Goal: Information Seeking & Learning: Check status

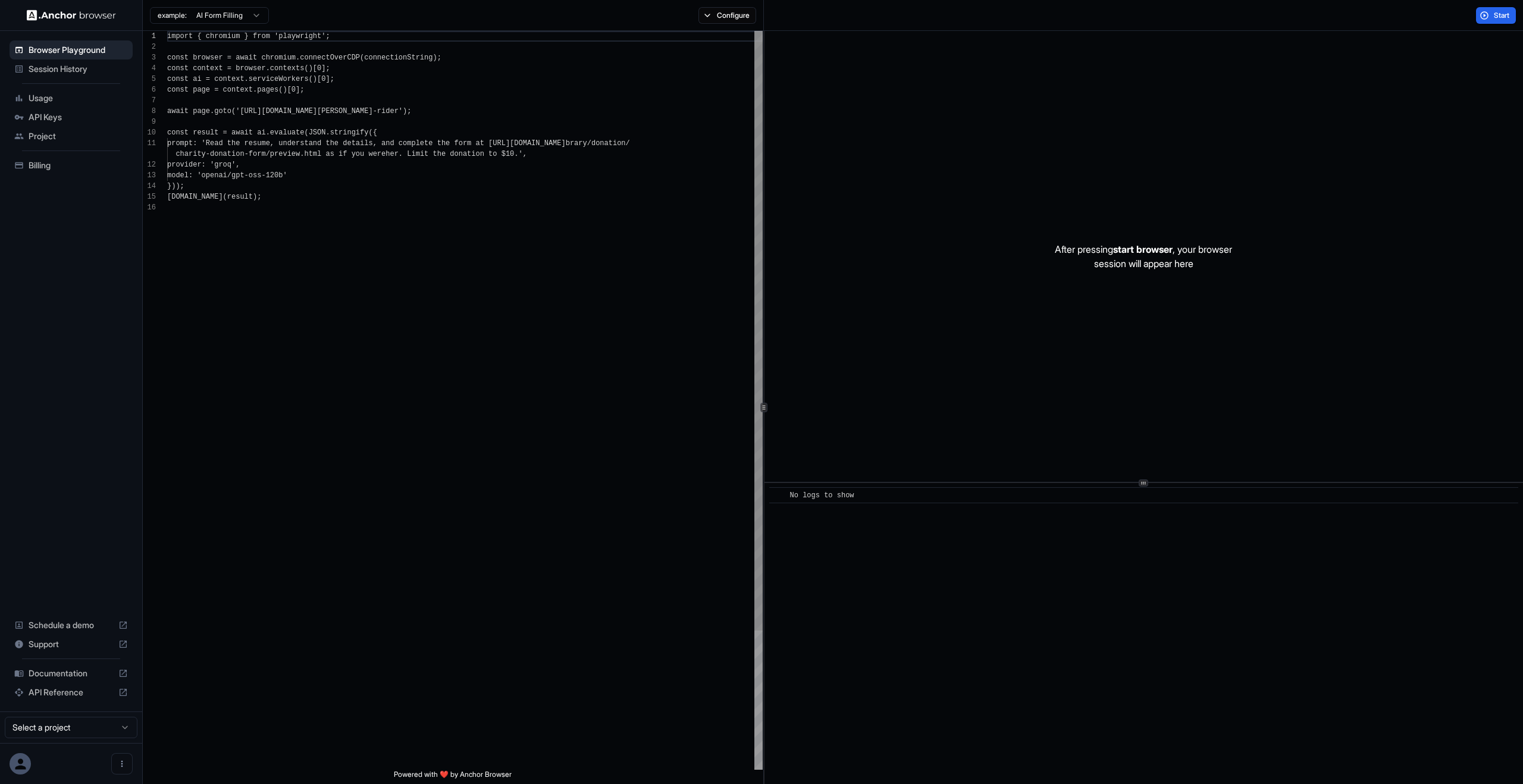
scroll to position [107, 0]
type textarea "**********"
click at [552, 425] on div "import { chromium } from 'playwright' ; const browser = await chromium . connec…" at bounding box center [465, 486] width 595 height 910
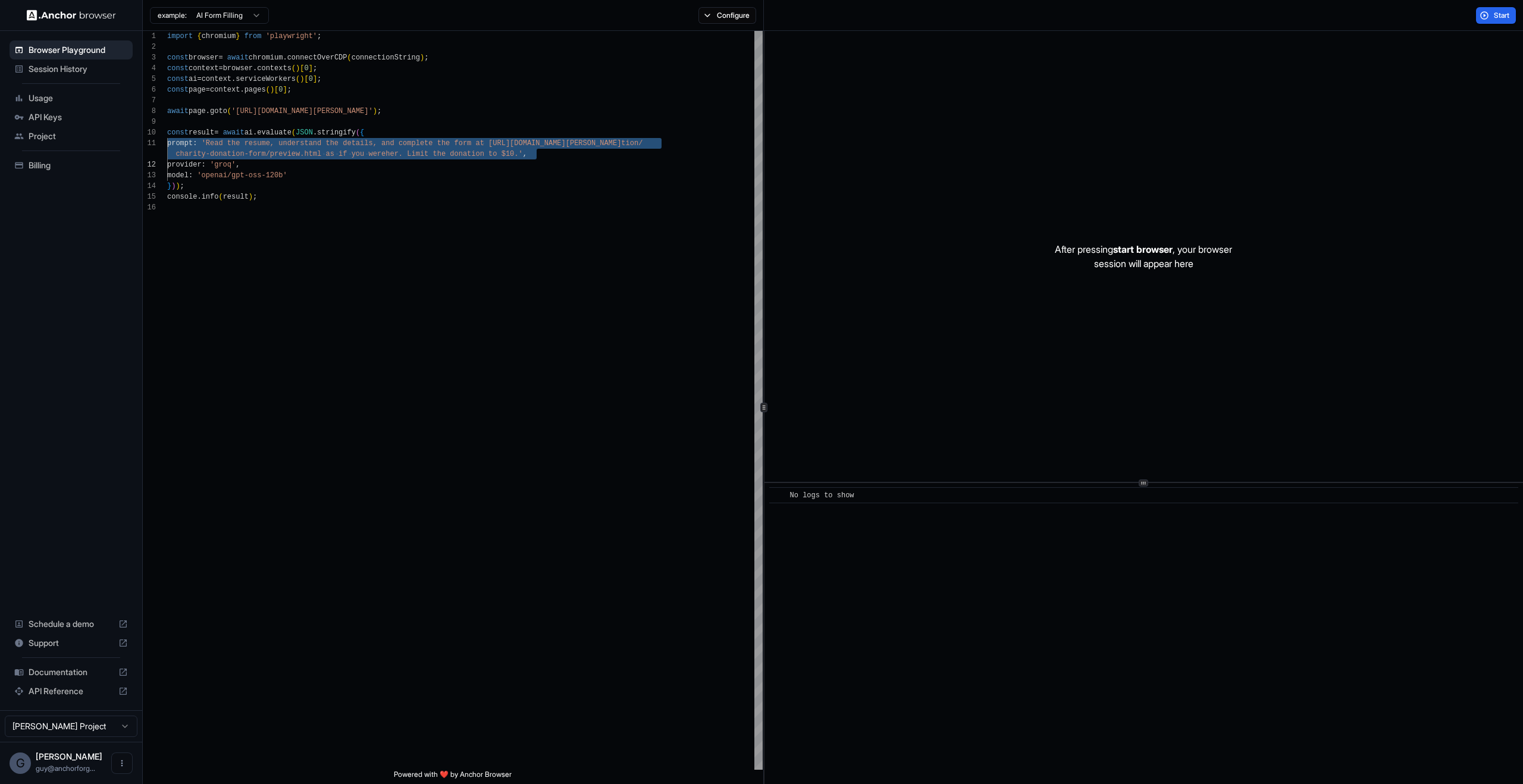
scroll to position [21, 0]
click at [977, 261] on div "After pressing start browser , your browser session will appear here" at bounding box center [1144, 256] width 759 height 451
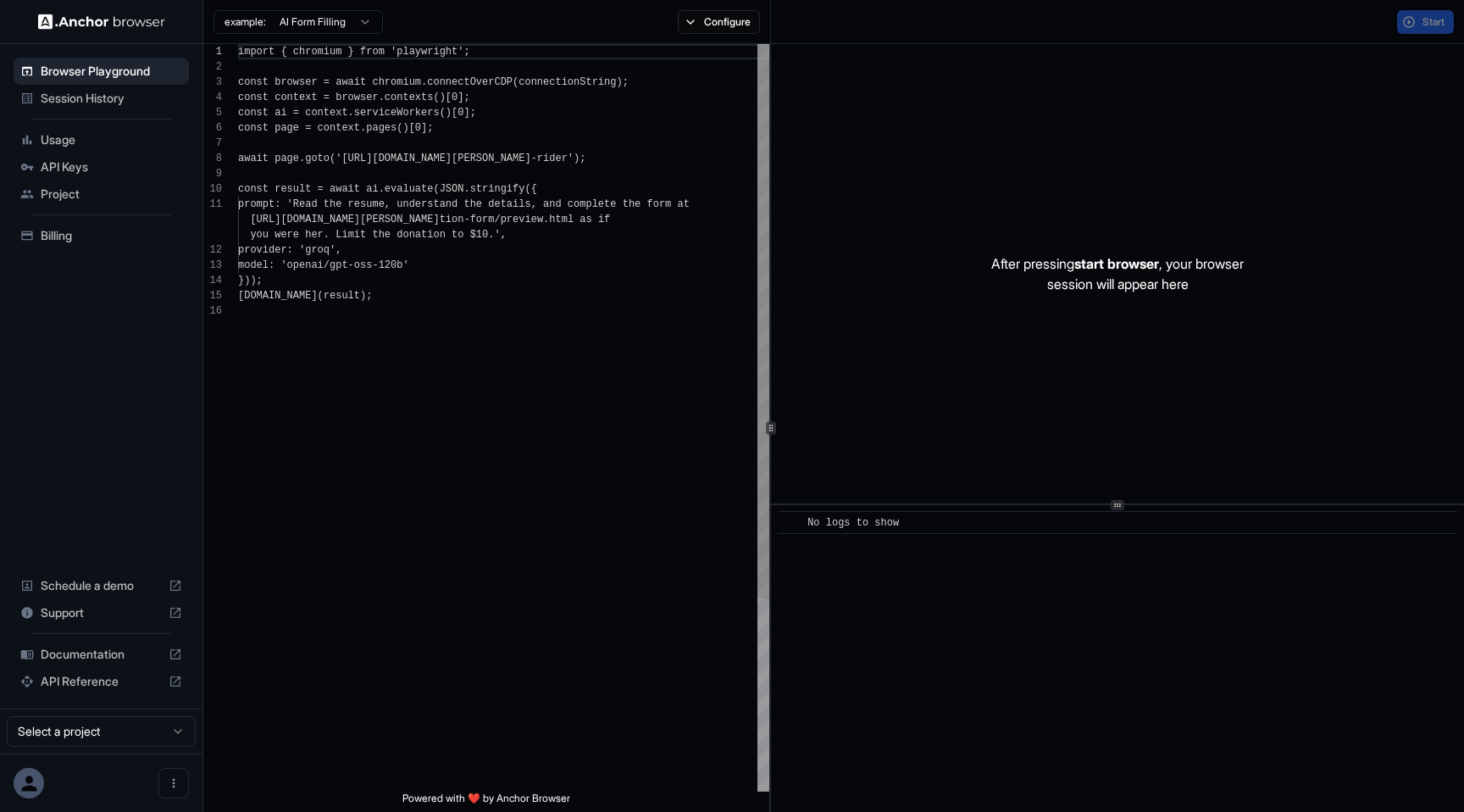
scroll to position [152, 0]
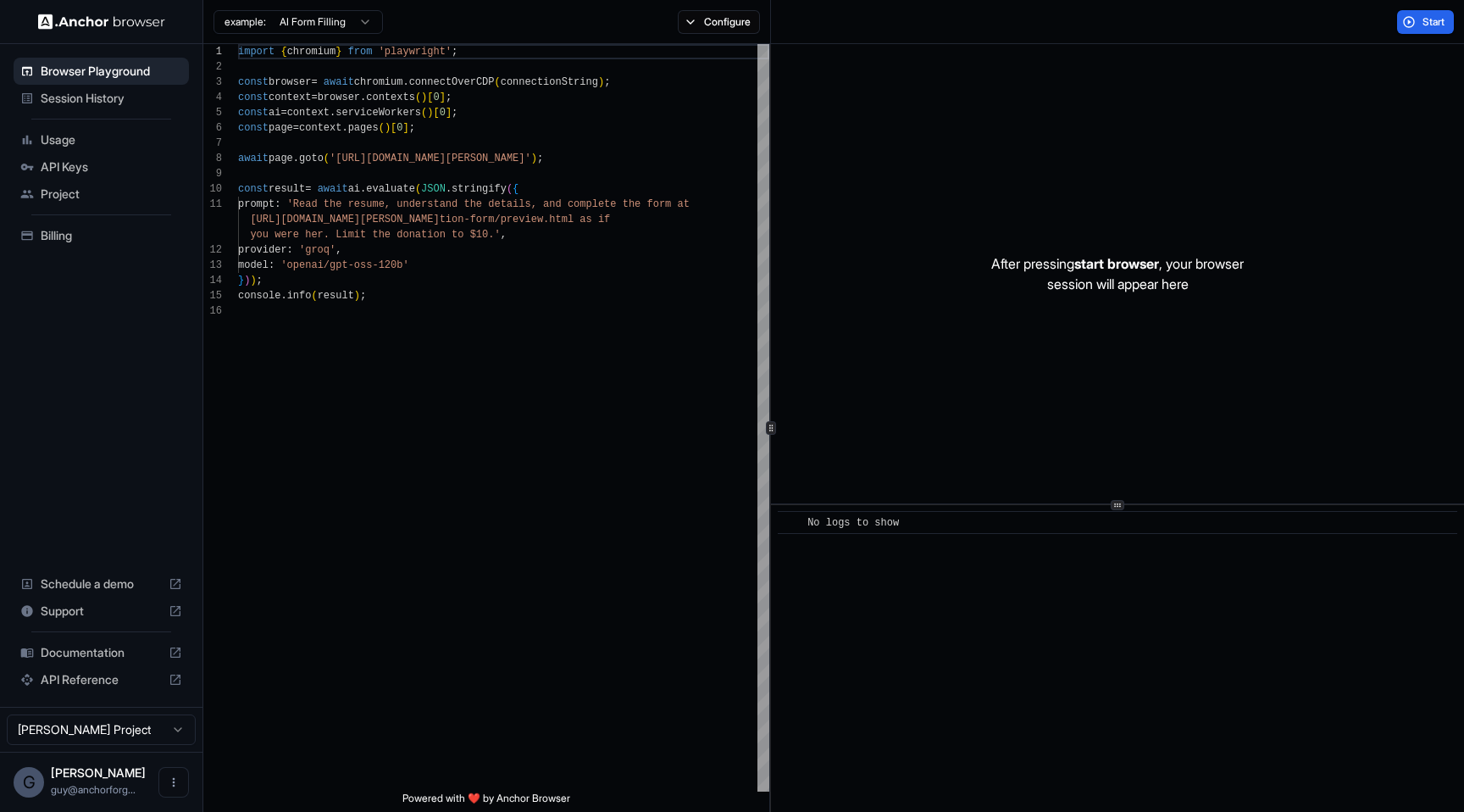
click at [95, 91] on span "Session History" at bounding box center [111, 98] width 142 height 17
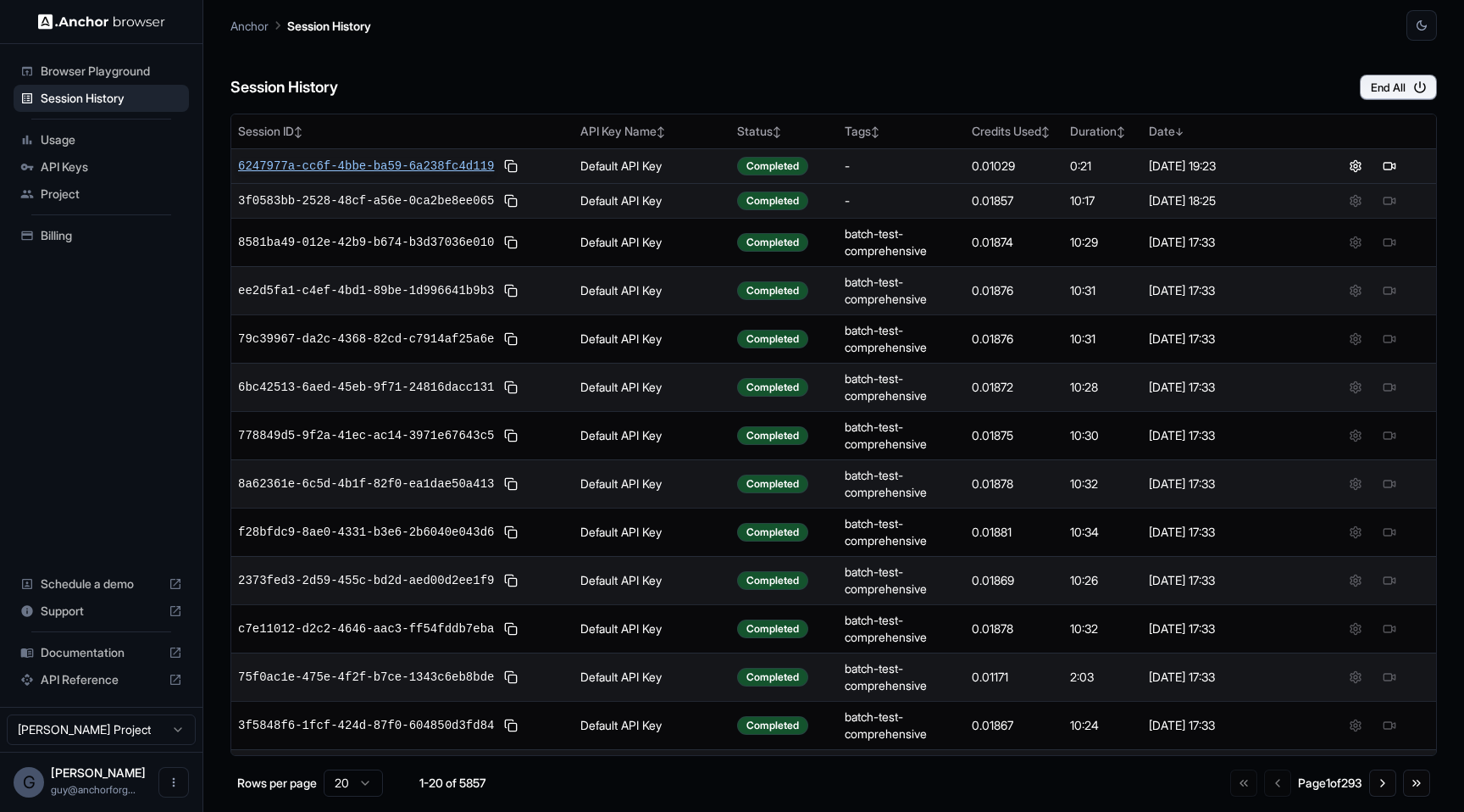
click at [294, 158] on span "6247977a-cc6f-4bbe-ba59-6a238fc4d119" at bounding box center [366, 165] width 256 height 17
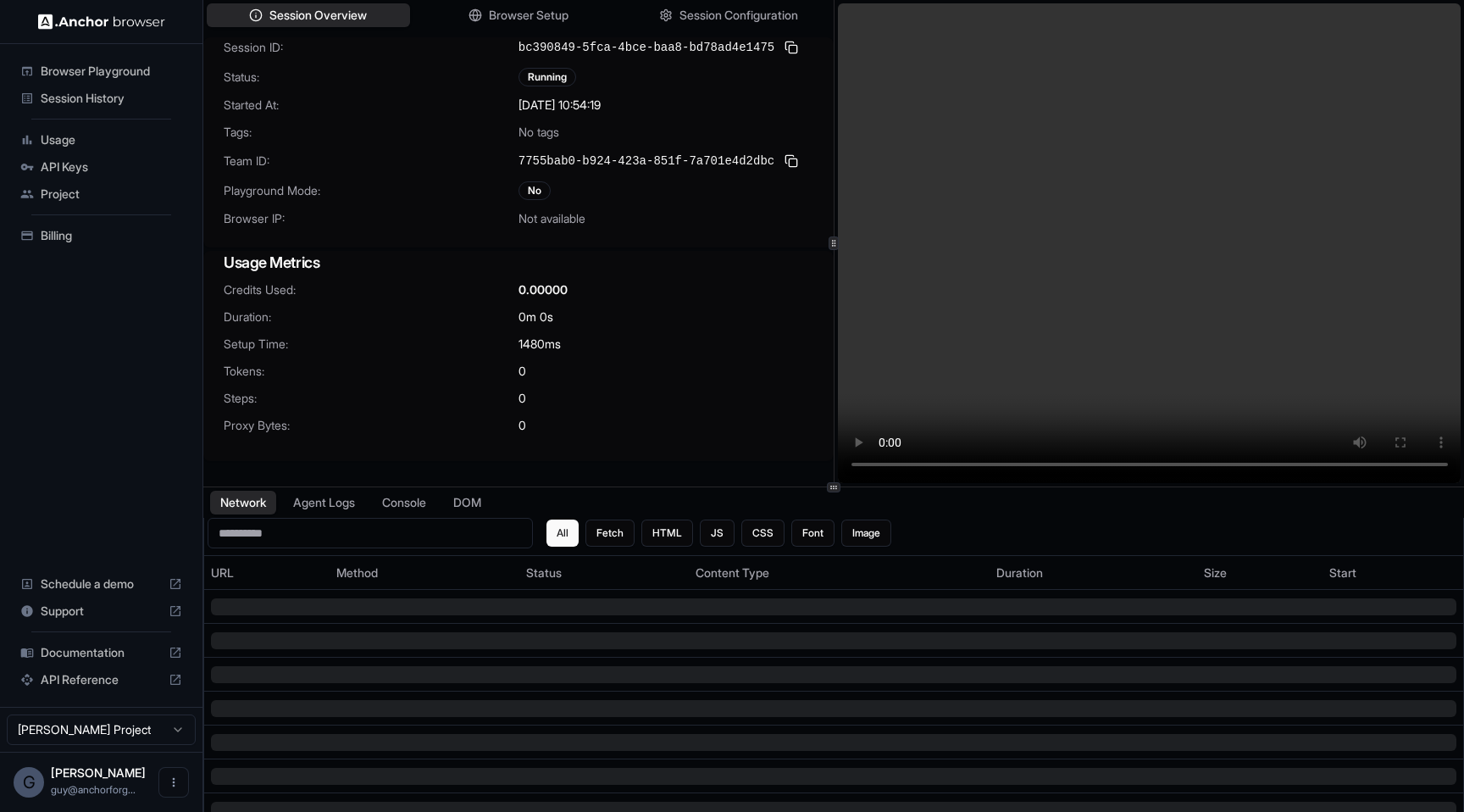
click at [596, 357] on div "Credits Used: 0.00000 Duration: 0m 0s Setup Time: 1480 ms Tokens: 0 Steps: 0 Pr…" at bounding box center [518, 367] width 630 height 173
click at [547, 23] on button "Browser Setup" at bounding box center [518, 15] width 209 height 24
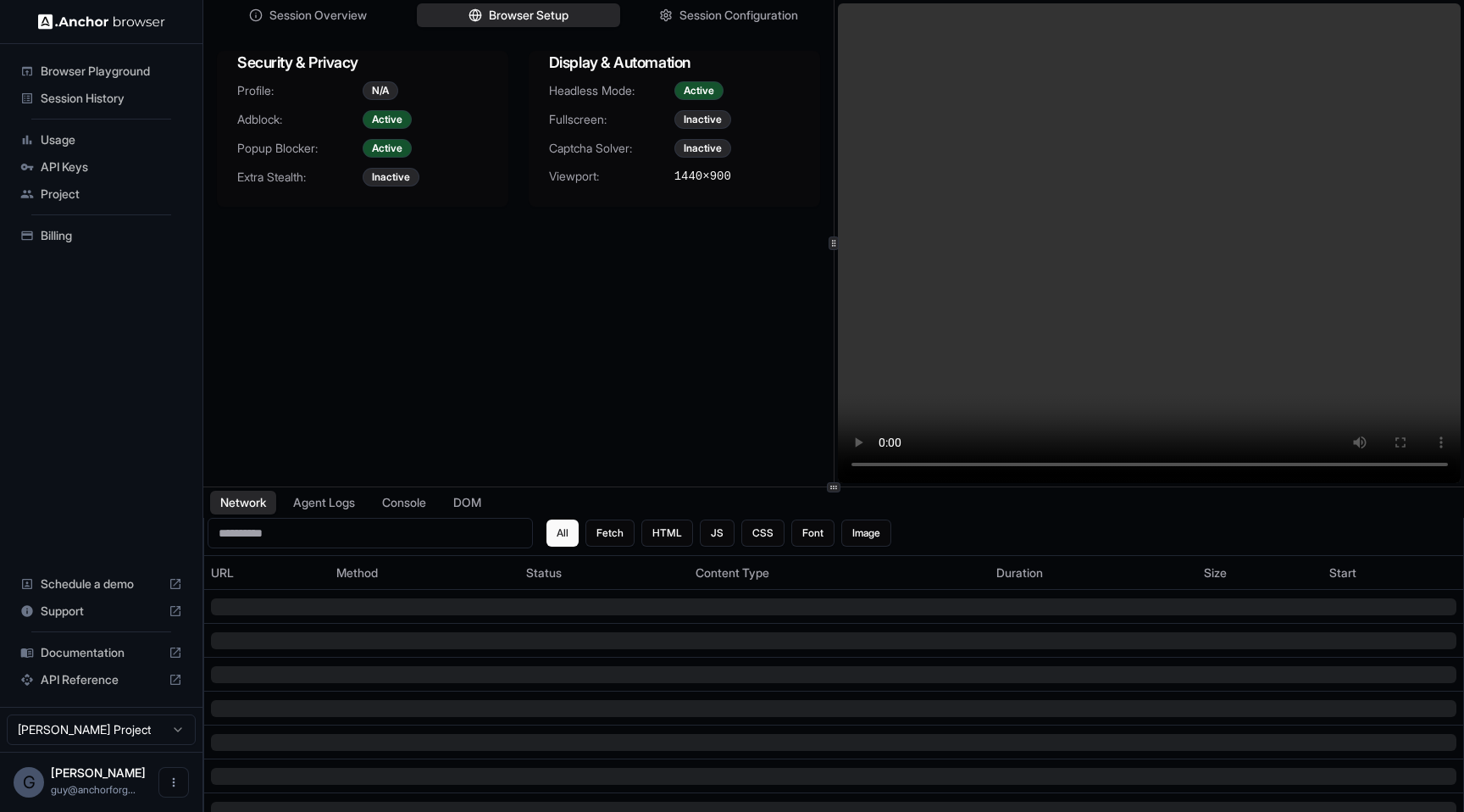
click at [730, 29] on div "Session Overview Browser Setup Session Configuration" at bounding box center [518, 15] width 630 height 30
click at [736, 20] on span "Session Configuration" at bounding box center [739, 16] width 122 height 18
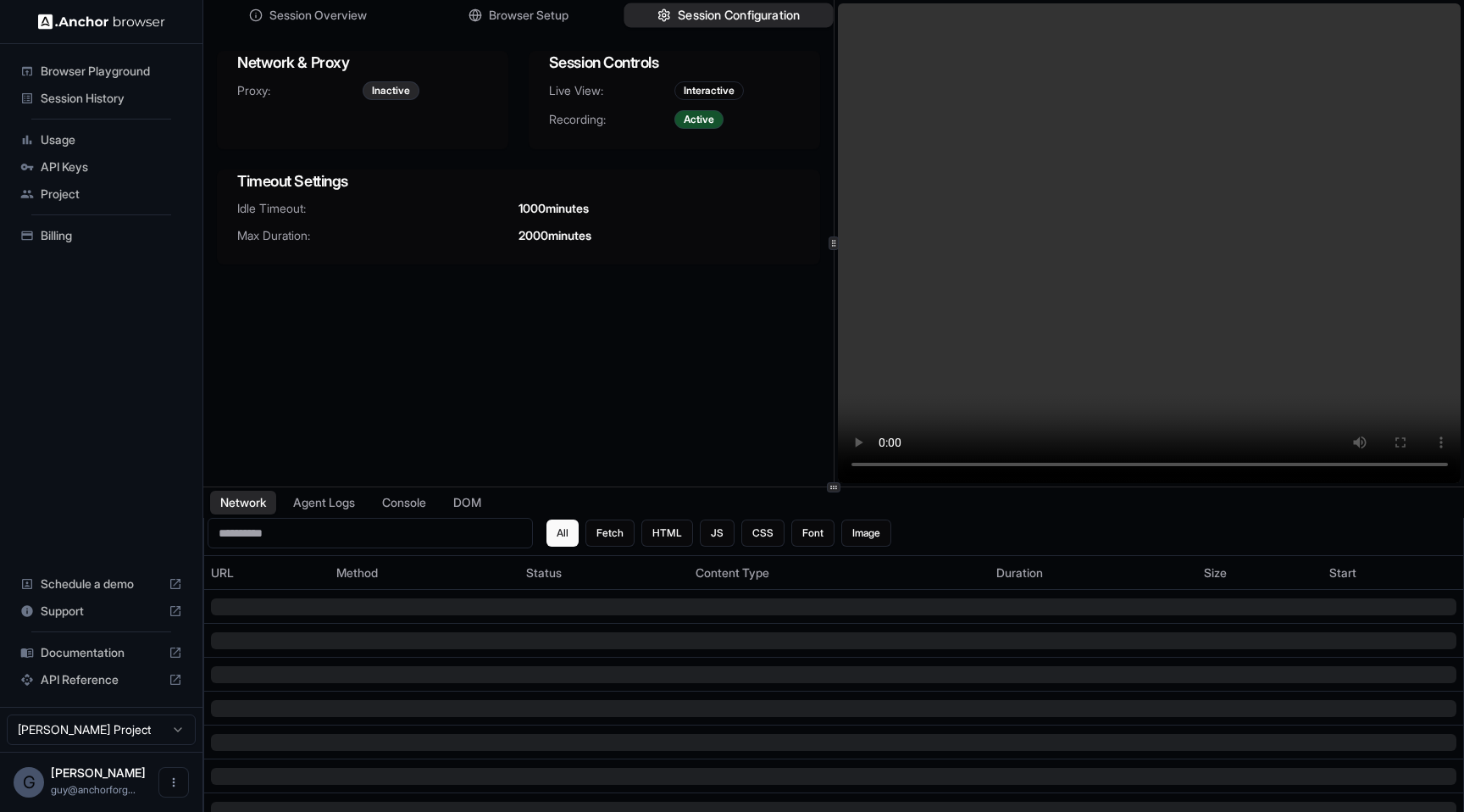
click at [736, 20] on span "Session Configuration" at bounding box center [739, 16] width 122 height 18
click at [755, 430] on div "Session Overview Browser Setup Session Configuration Network & Proxy Proxy: Ina…" at bounding box center [518, 243] width 630 height 487
click at [992, 373] on video at bounding box center [1150, 242] width 624 height 480
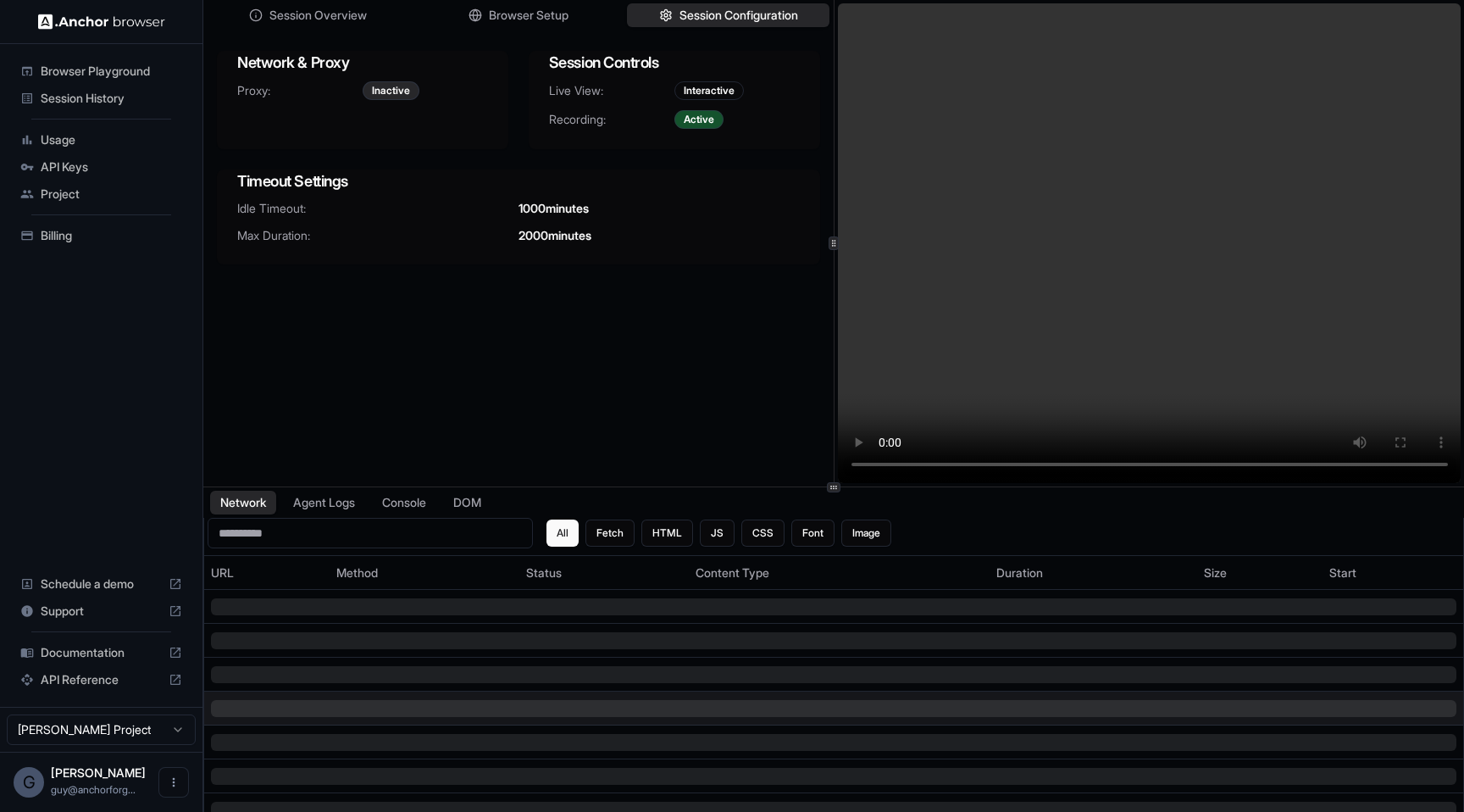
click at [906, 712] on div at bounding box center [834, 707] width 1246 height 17
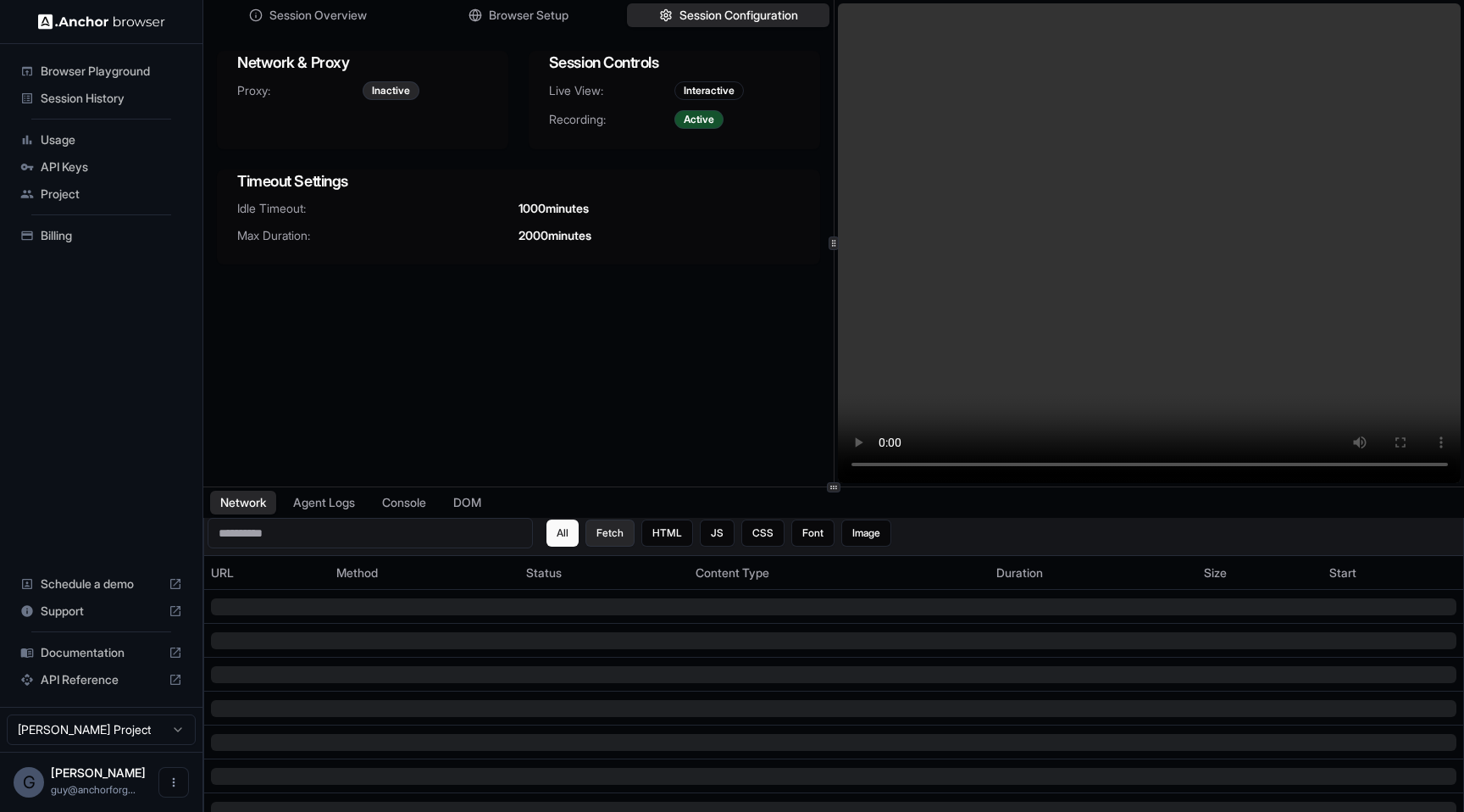
click at [600, 525] on button "Fetch" at bounding box center [610, 534] width 49 height 27
click at [654, 530] on button "HTML" at bounding box center [667, 534] width 52 height 27
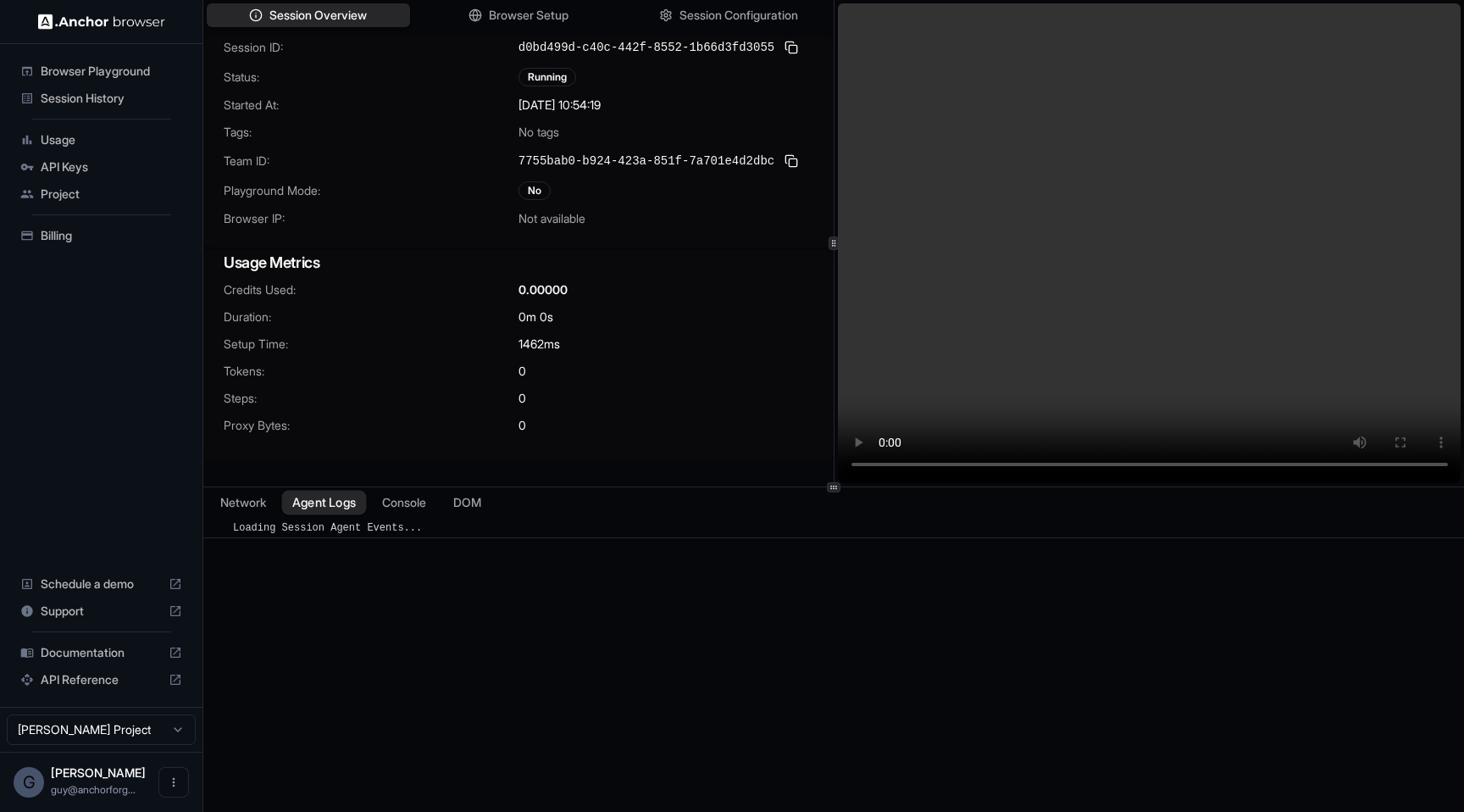
click at [318, 503] on button "Agent Logs" at bounding box center [324, 502] width 85 height 24
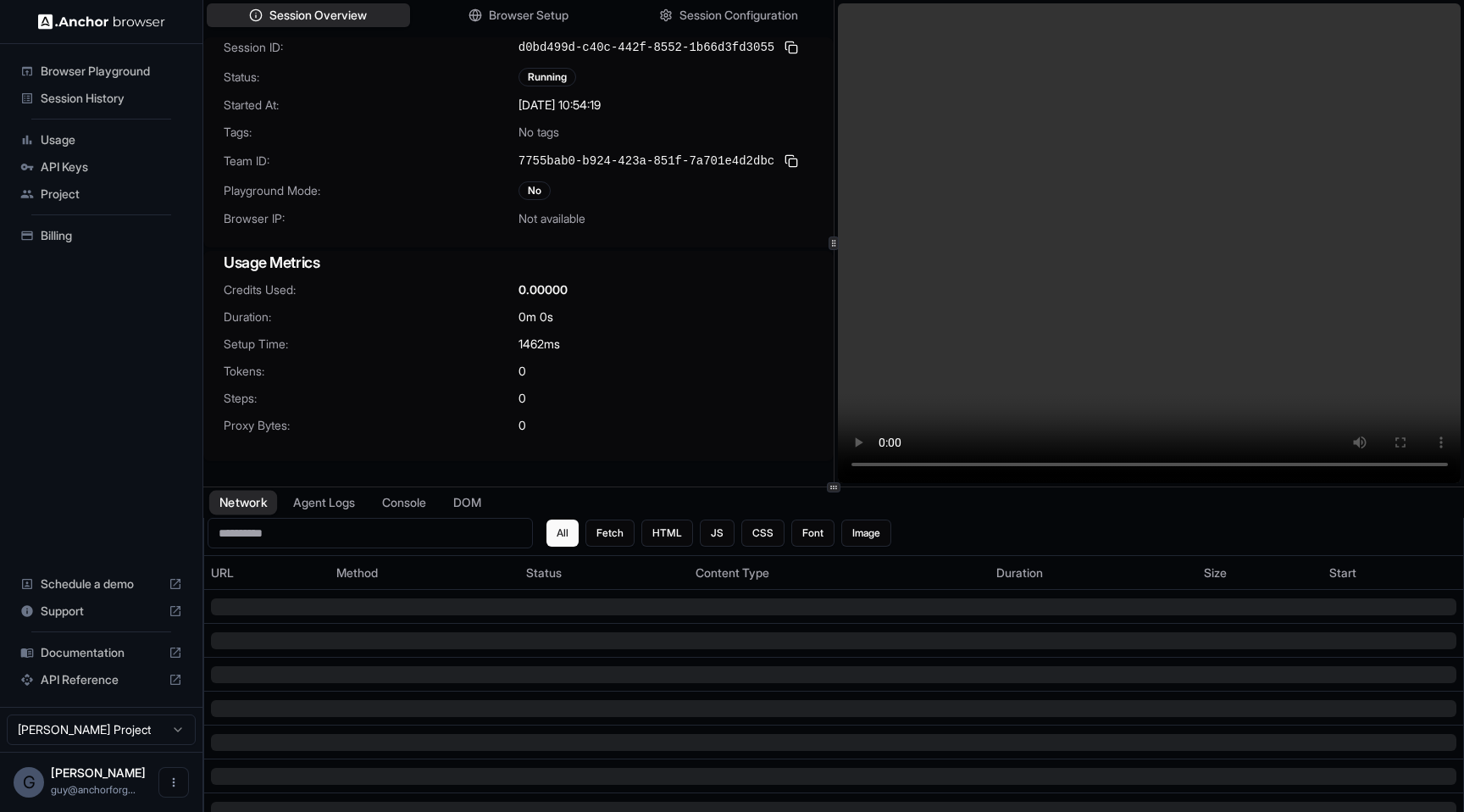
click at [248, 509] on button "Network" at bounding box center [242, 502] width 67 height 24
click at [1129, 241] on video at bounding box center [1150, 242] width 624 height 480
click at [887, 321] on video at bounding box center [1150, 242] width 624 height 480
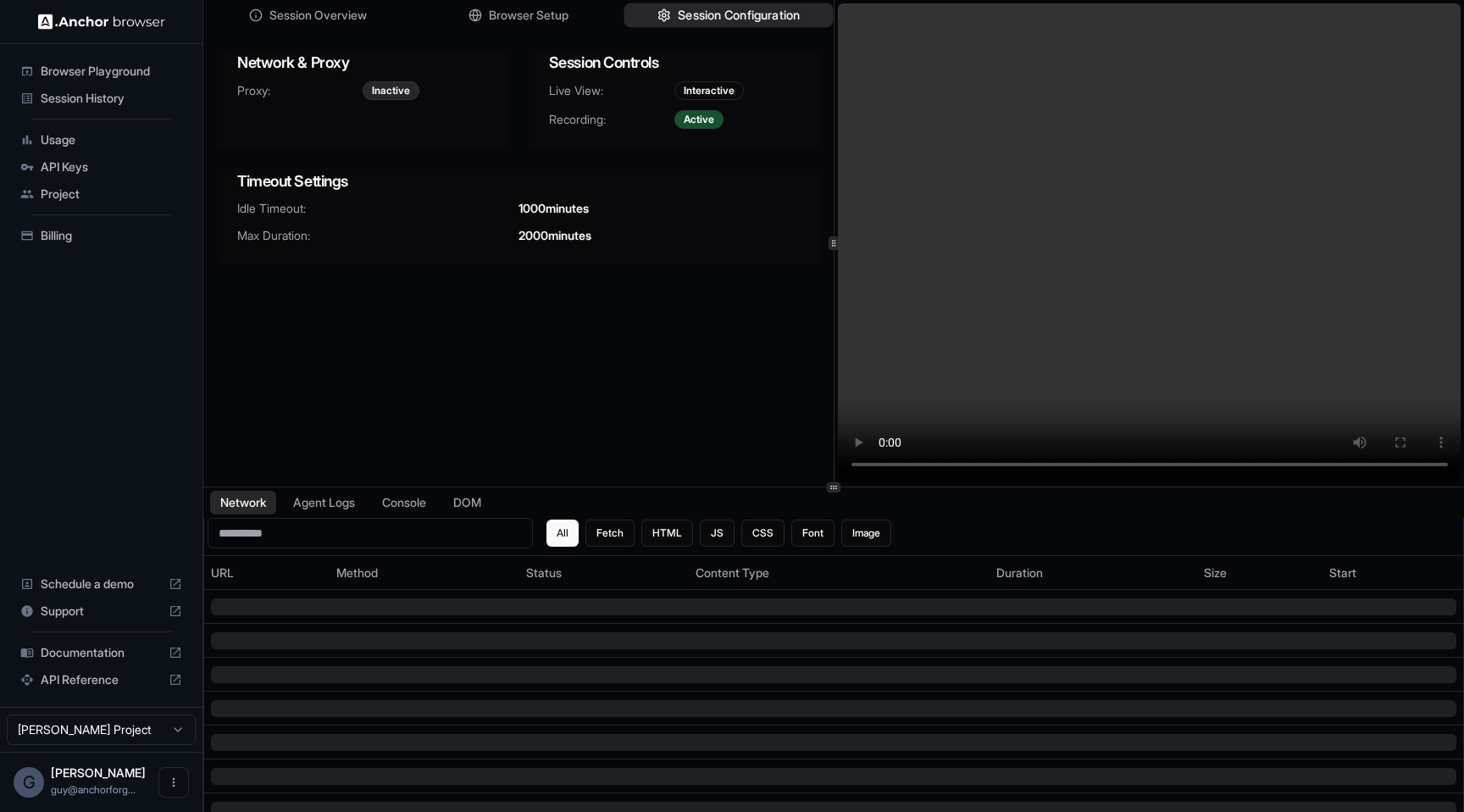
click at [730, 3] on button "Session Configuration" at bounding box center [728, 15] width 209 height 24
drag, startPoint x: 710, startPoint y: 260, endPoint x: 542, endPoint y: 207, distance: 176.2
click at [541, 208] on div "Idle Timeout: 1000 minutes Max Duration: 2000 minutes" at bounding box center [518, 233] width 603 height 64
click at [636, 316] on div "Session Overview Browser Setup Session Configuration Network & Proxy Proxy: Ina…" at bounding box center [518, 243] width 630 height 487
drag, startPoint x: 657, startPoint y: 305, endPoint x: 245, endPoint y: 102, distance: 459.3
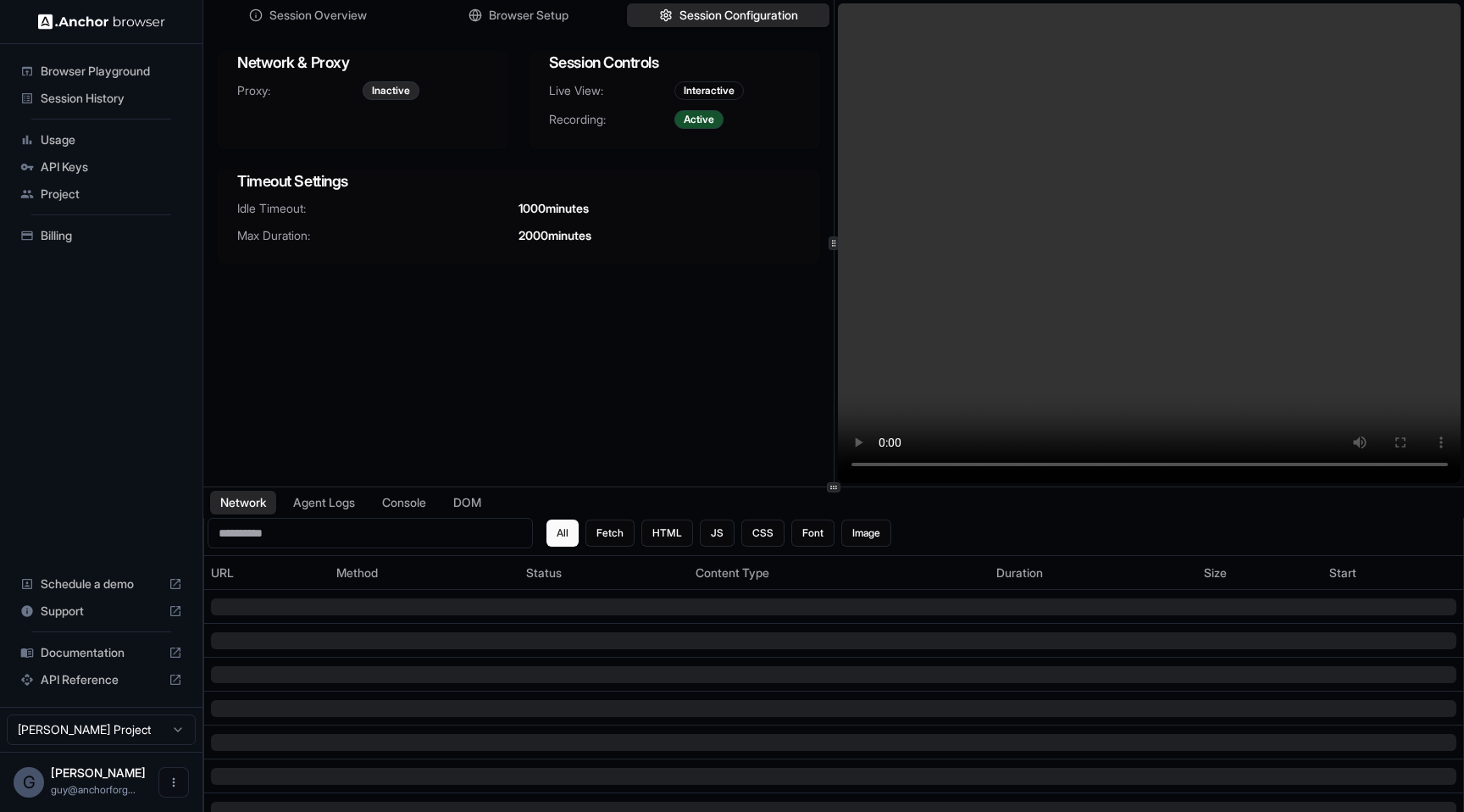
click at [245, 102] on div "Session Overview Browser Setup Session Configuration Network & Proxy Proxy: Ina…" at bounding box center [518, 243] width 630 height 487
click at [530, 335] on div "Session Overview Browser Setup Session Configuration Network & Proxy Proxy: Ina…" at bounding box center [518, 243] width 630 height 487
drag, startPoint x: 664, startPoint y: 288, endPoint x: 189, endPoint y: 19, distance: 545.9
click at [188, 19] on div "Browser Playground Session History Usage API Keys Project Billing Schedule a de…" at bounding box center [732, 406] width 1464 height 812
click at [469, 283] on div "Session Overview Browser Setup Session Configuration Network & Proxy Proxy: Ina…" at bounding box center [518, 243] width 630 height 487
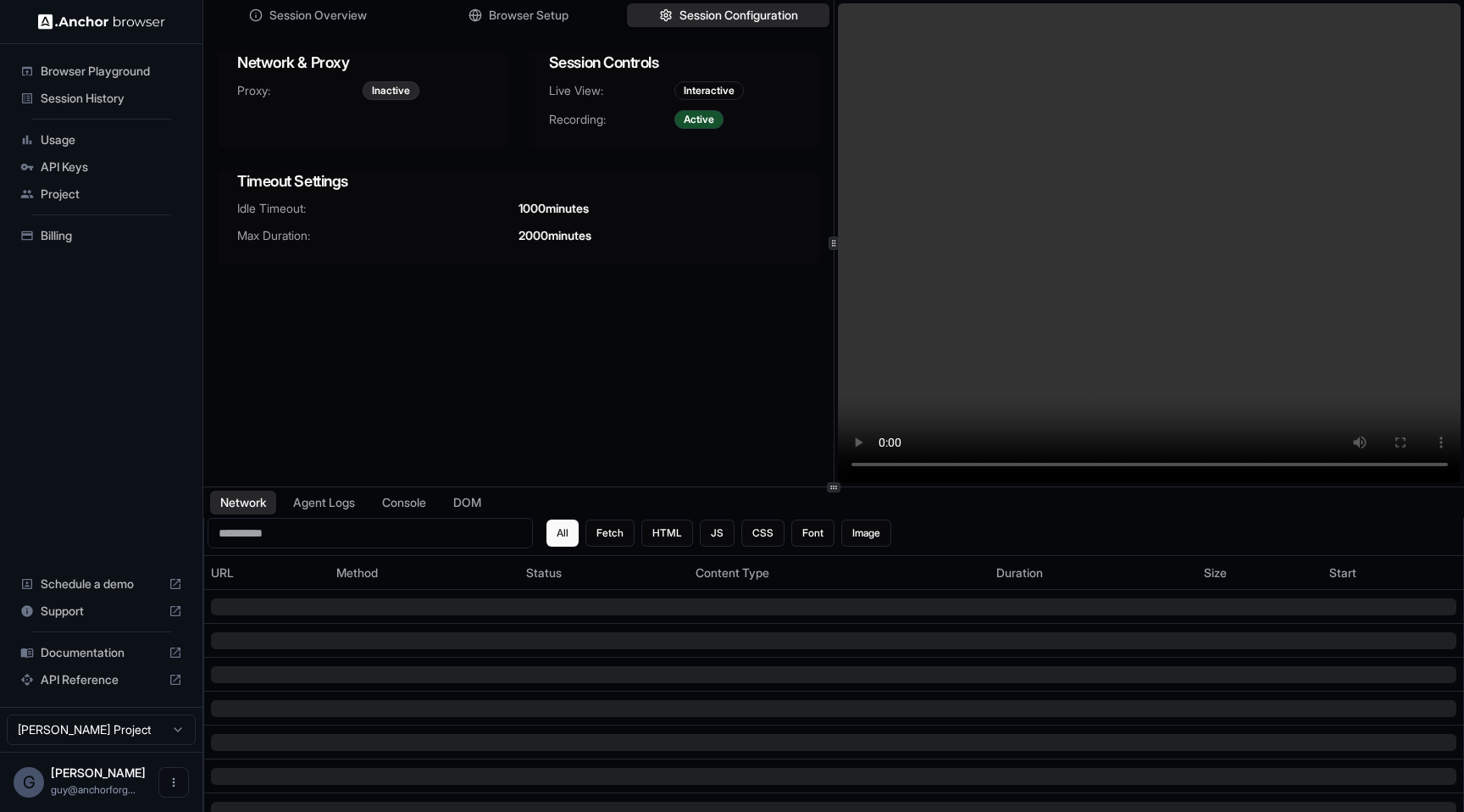
click at [538, 214] on span "1000 minutes" at bounding box center [554, 208] width 70 height 17
click at [563, 242] on span "2000 minutes" at bounding box center [555, 235] width 73 height 17
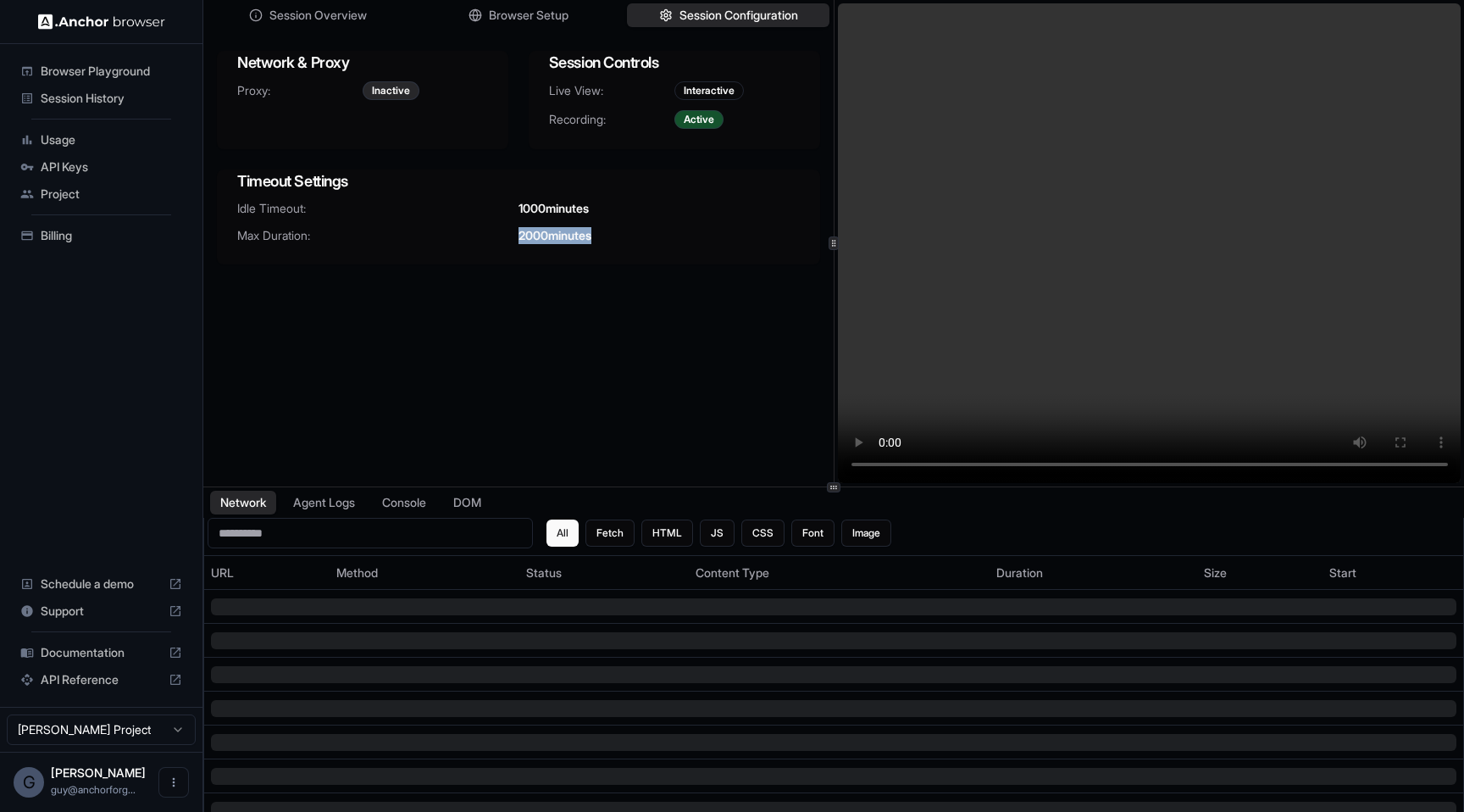
click at [563, 242] on span "2000 minutes" at bounding box center [555, 235] width 73 height 17
click at [563, 341] on div "Session Overview Browser Setup Session Configuration Network & Proxy Proxy: Ina…" at bounding box center [518, 243] width 630 height 487
click at [542, 16] on span "Browser Setup" at bounding box center [529, 16] width 82 height 18
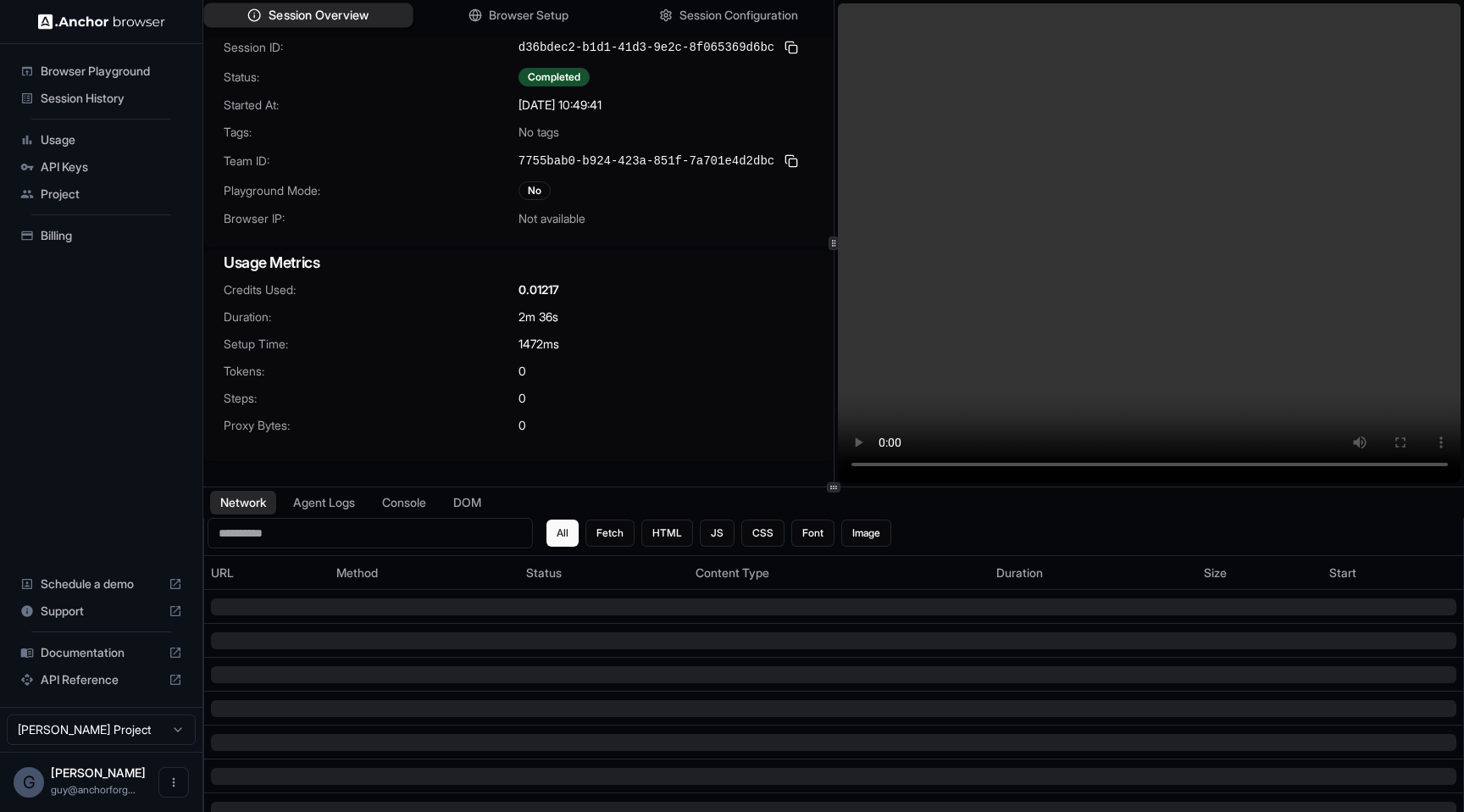
click at [392, 10] on button "Session Overview" at bounding box center [308, 15] width 209 height 24
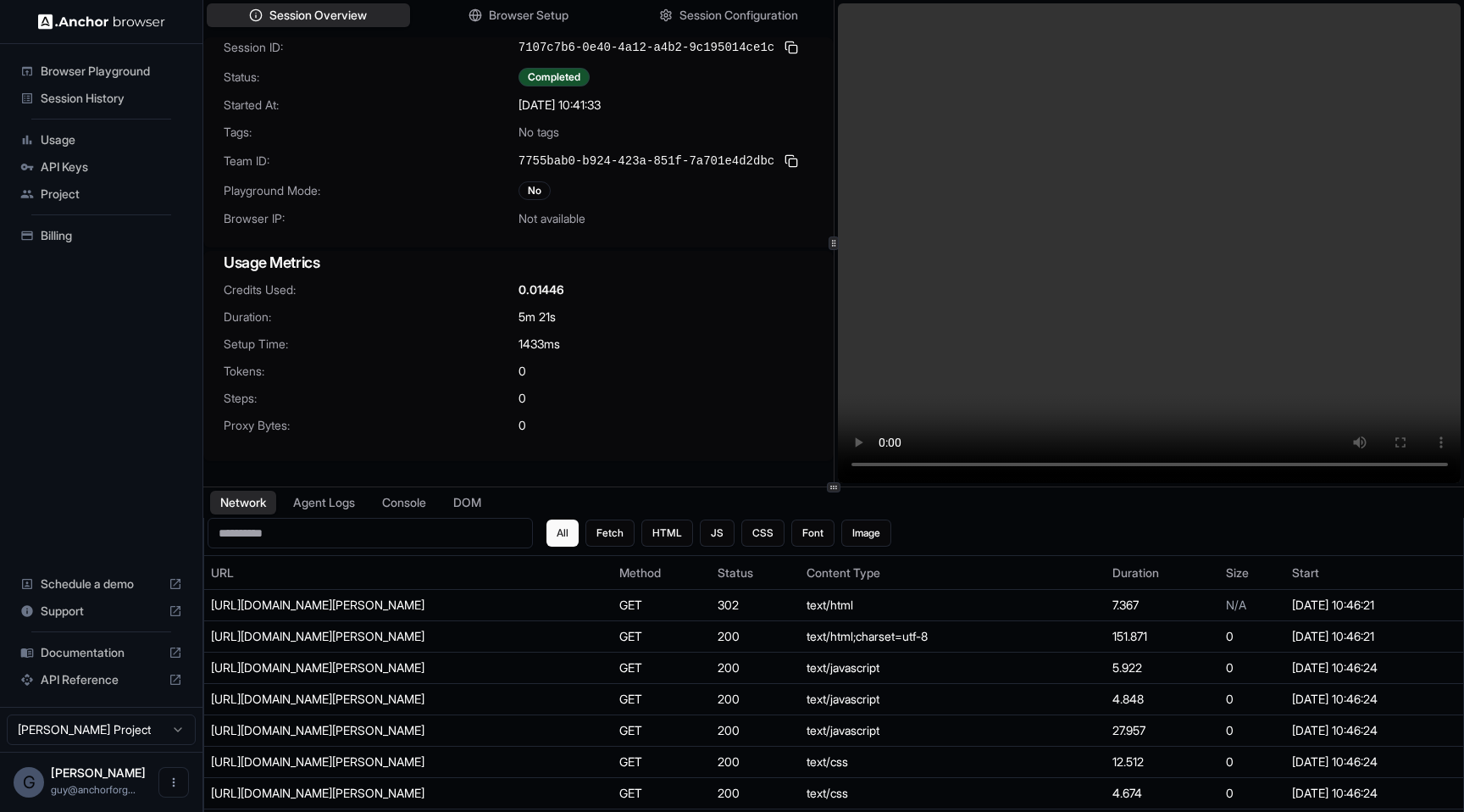
click at [940, 306] on video at bounding box center [1150, 242] width 624 height 480
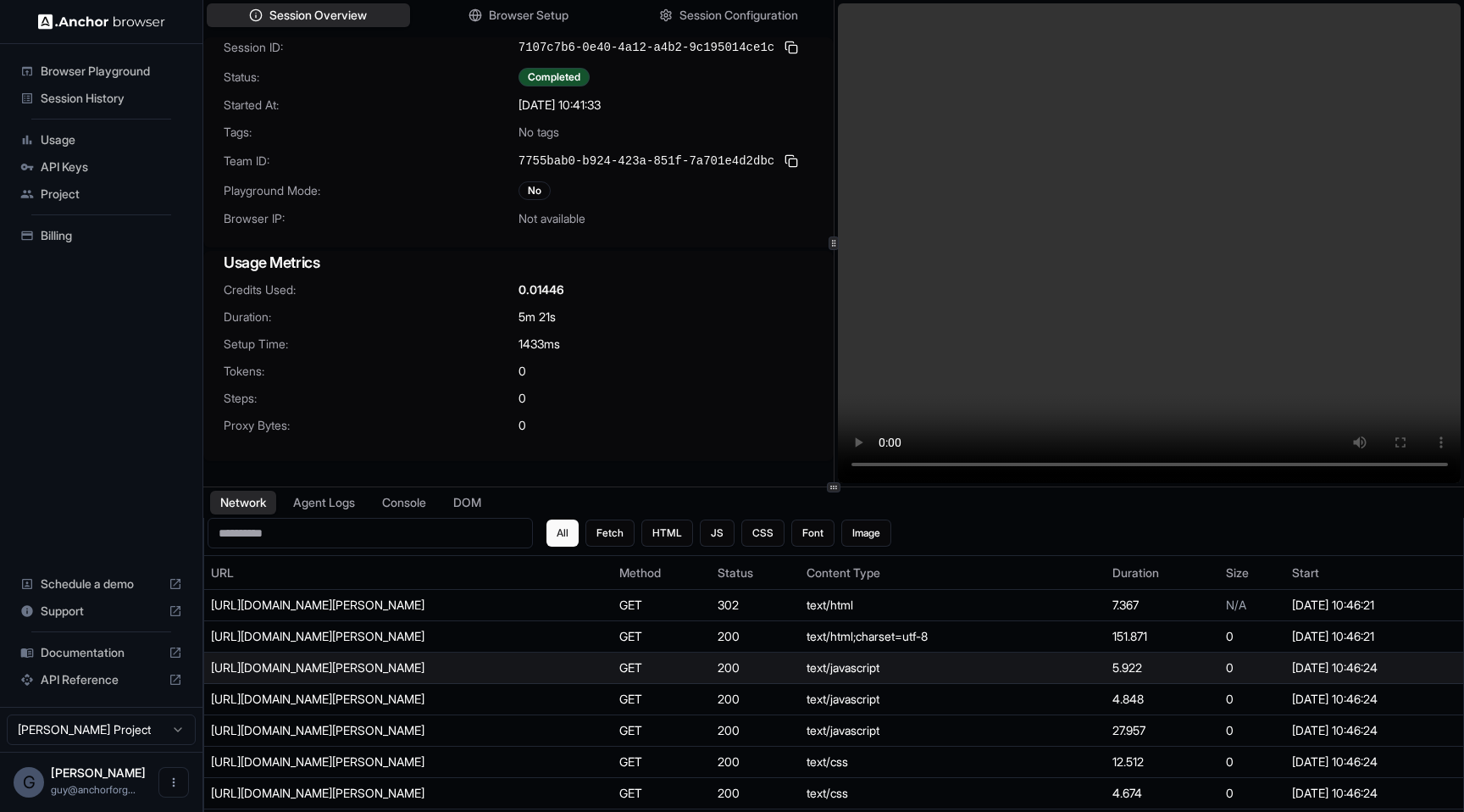
scroll to position [343, 0]
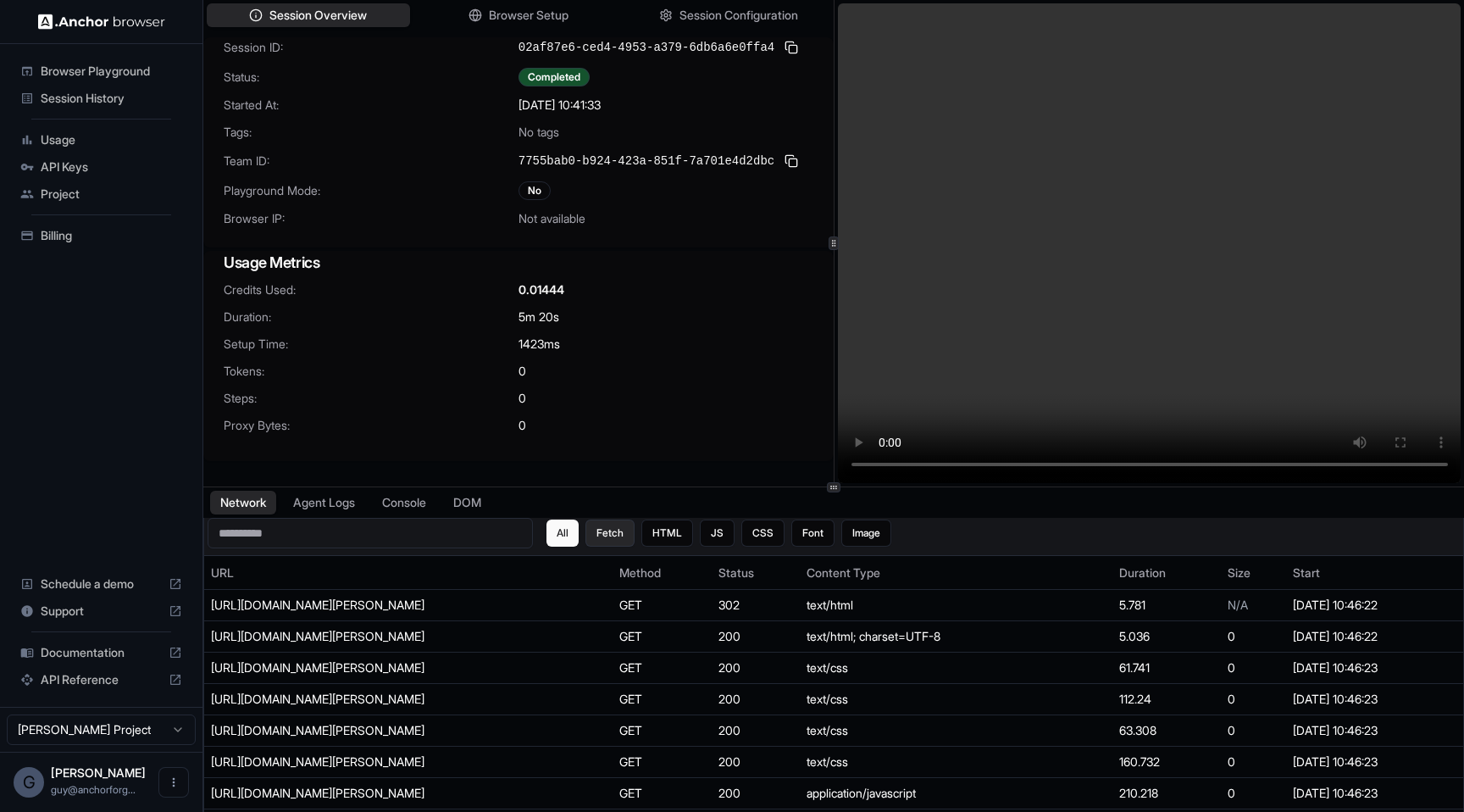
click at [605, 523] on button "Fetch" at bounding box center [610, 534] width 49 height 27
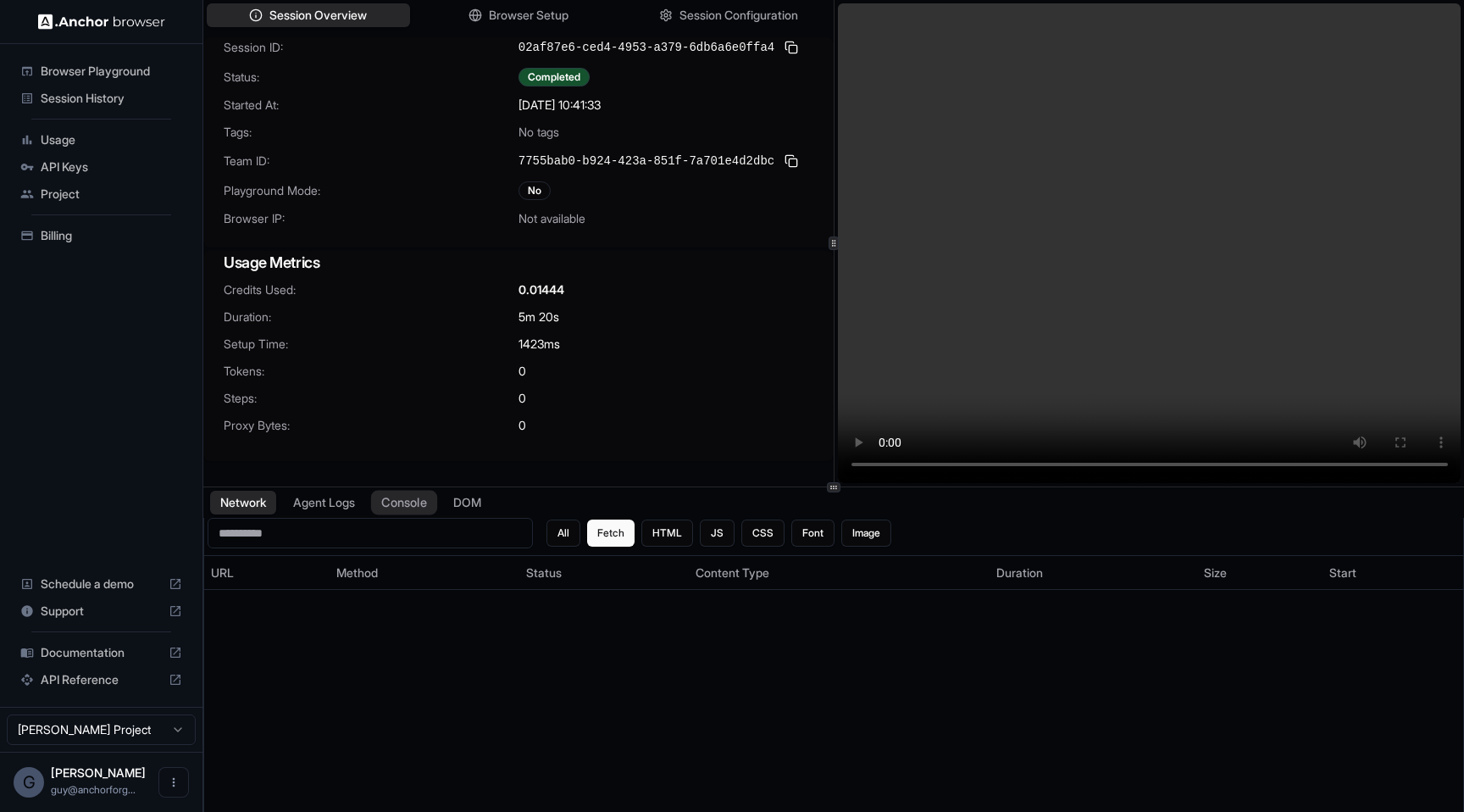
click at [412, 500] on button "Console" at bounding box center [405, 502] width 66 height 24
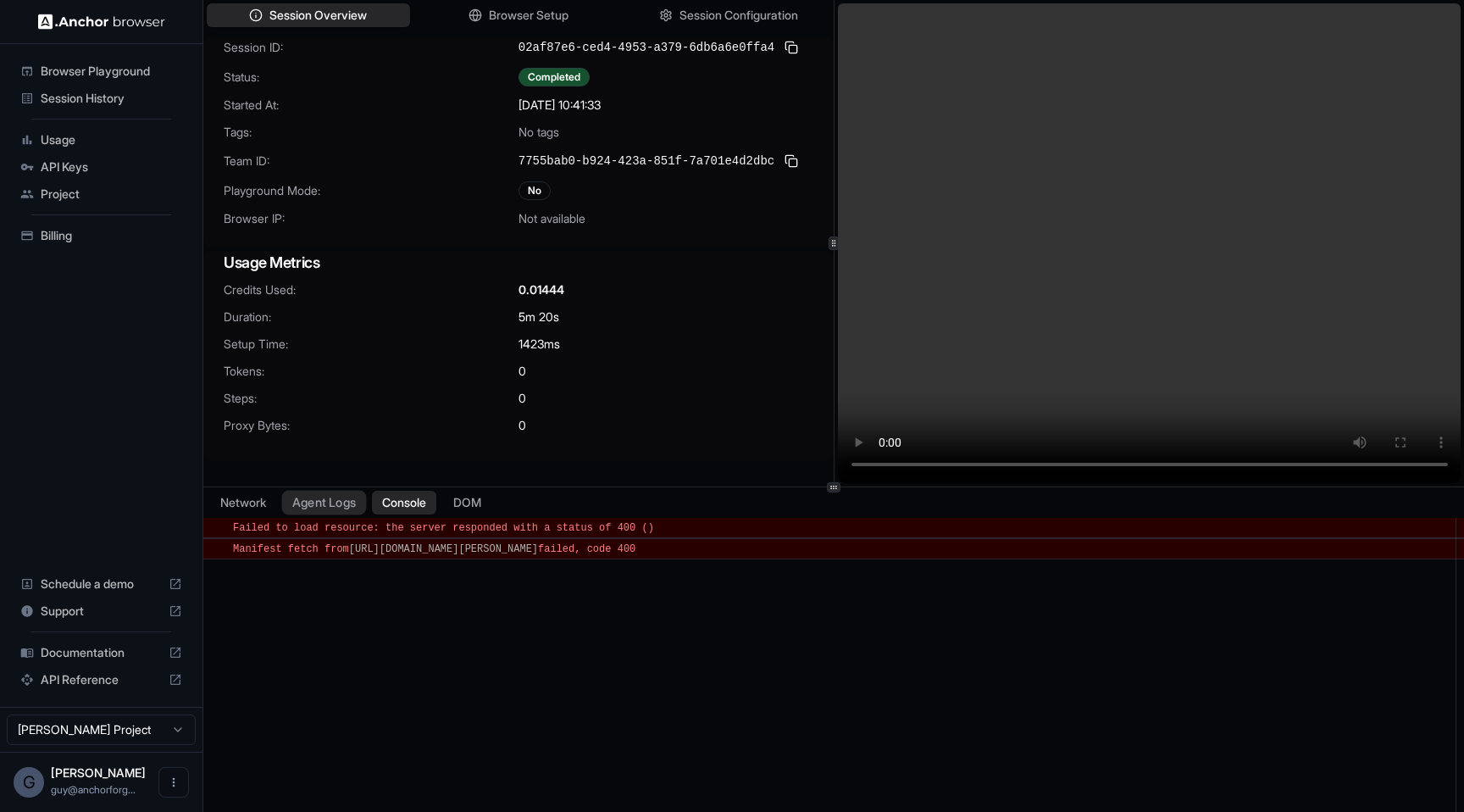
click at [354, 504] on button "Agent Logs" at bounding box center [324, 502] width 85 height 24
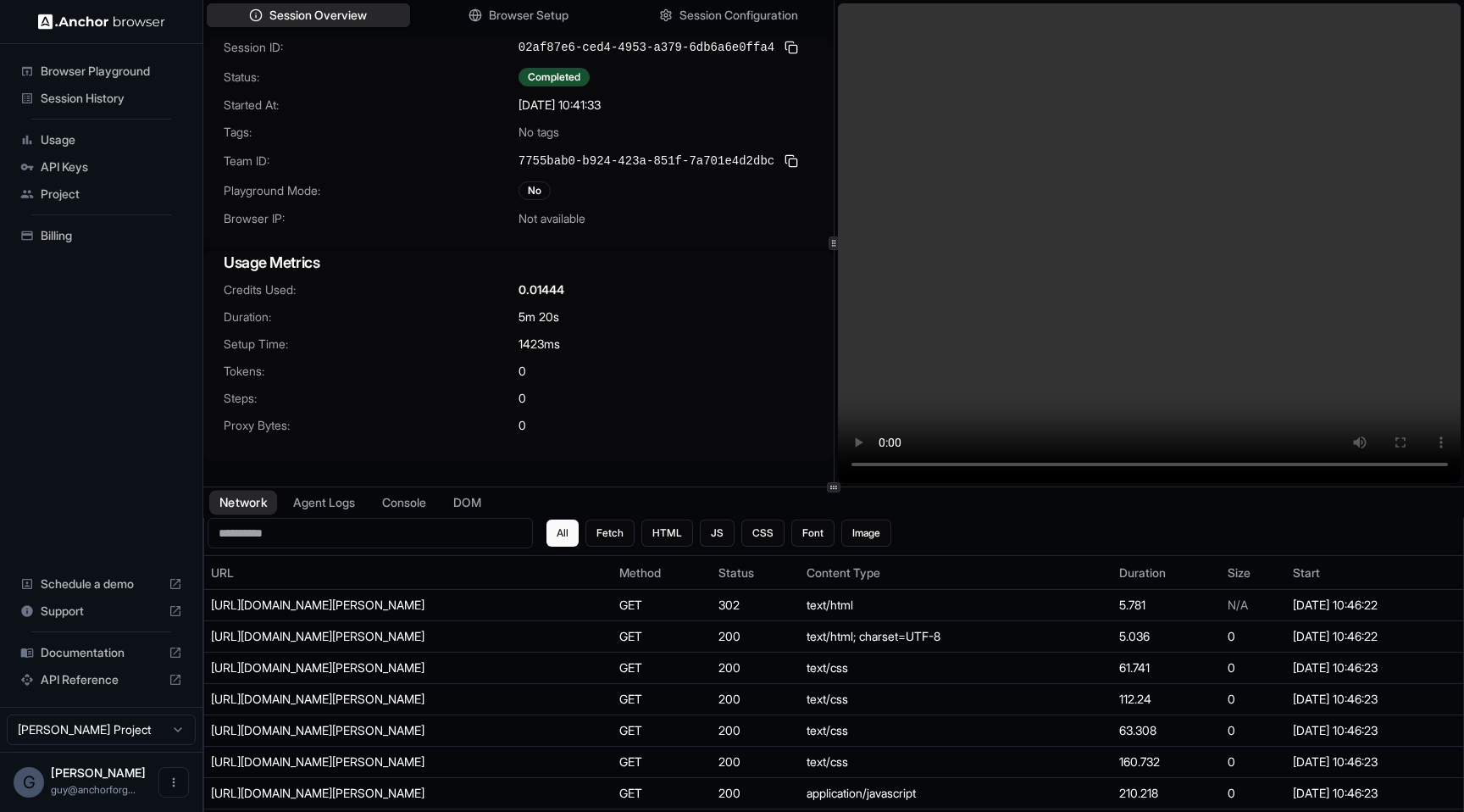
click at [261, 496] on button "Network" at bounding box center [242, 502] width 67 height 24
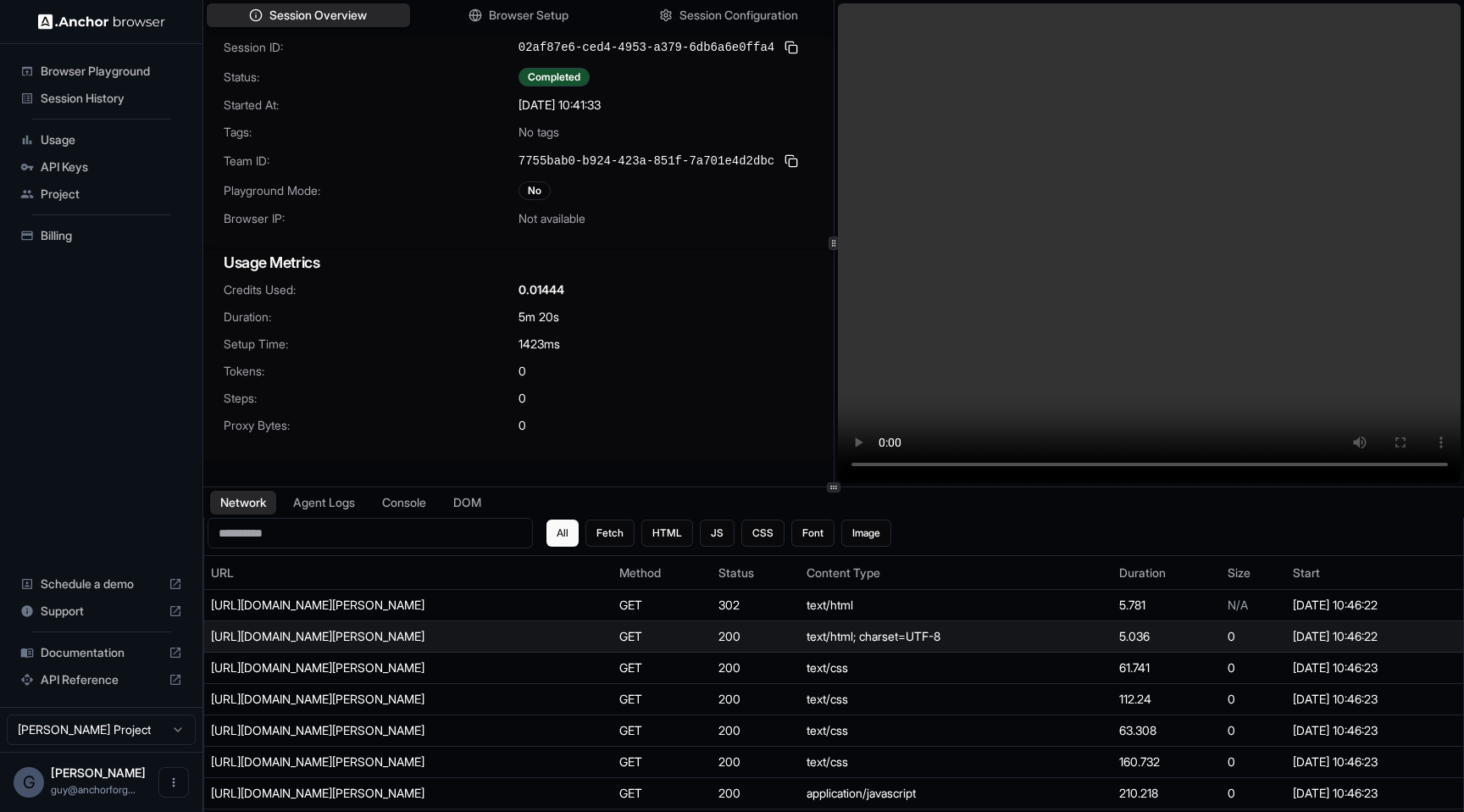
scroll to position [312, 0]
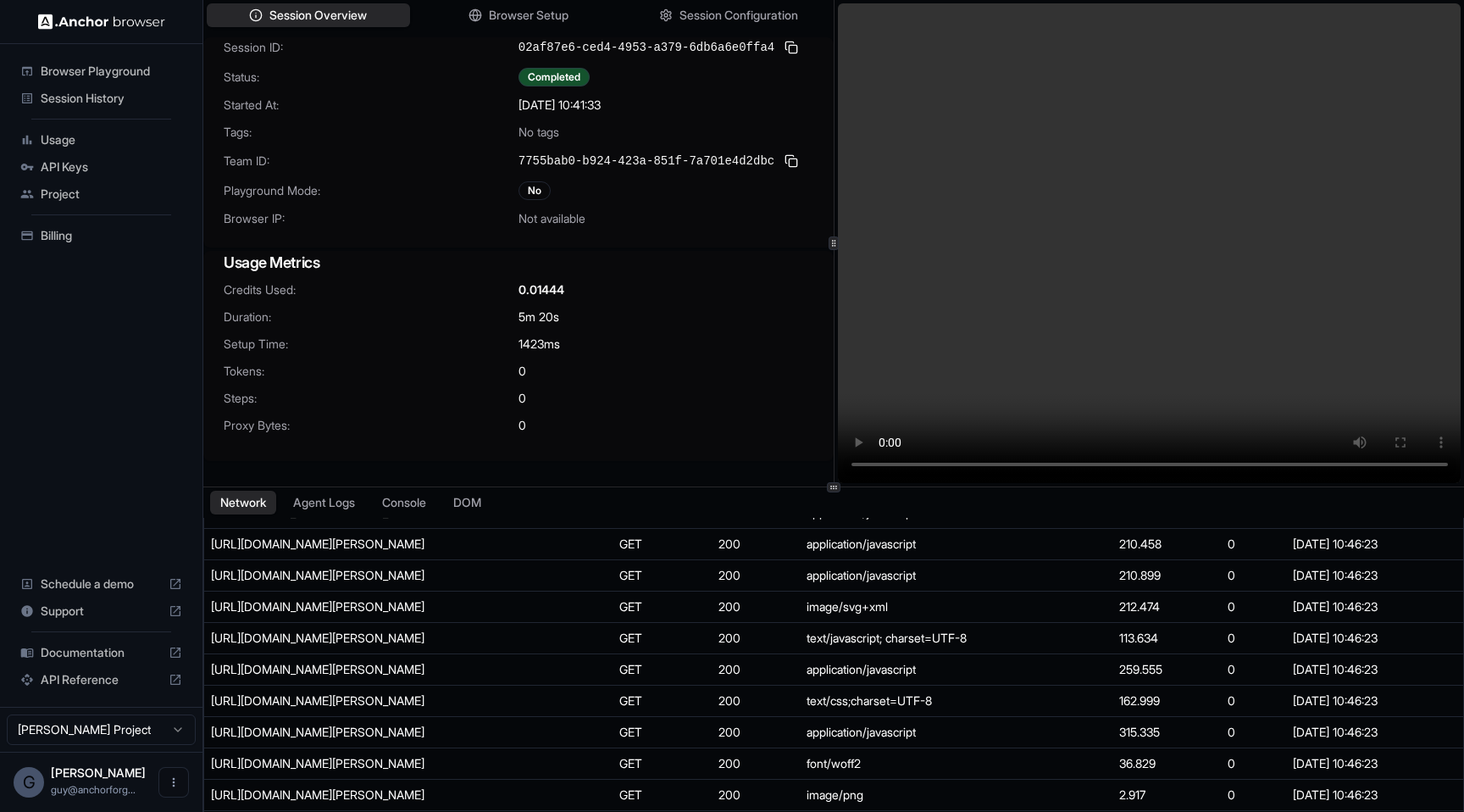
click at [777, 176] on div "Session ID: 02af87e6-ced4-4953-a379-6db6a6e0ffa4 Status: Completed Started At: …" at bounding box center [518, 142] width 630 height 210
